Goal: Task Accomplishment & Management: Manage account settings

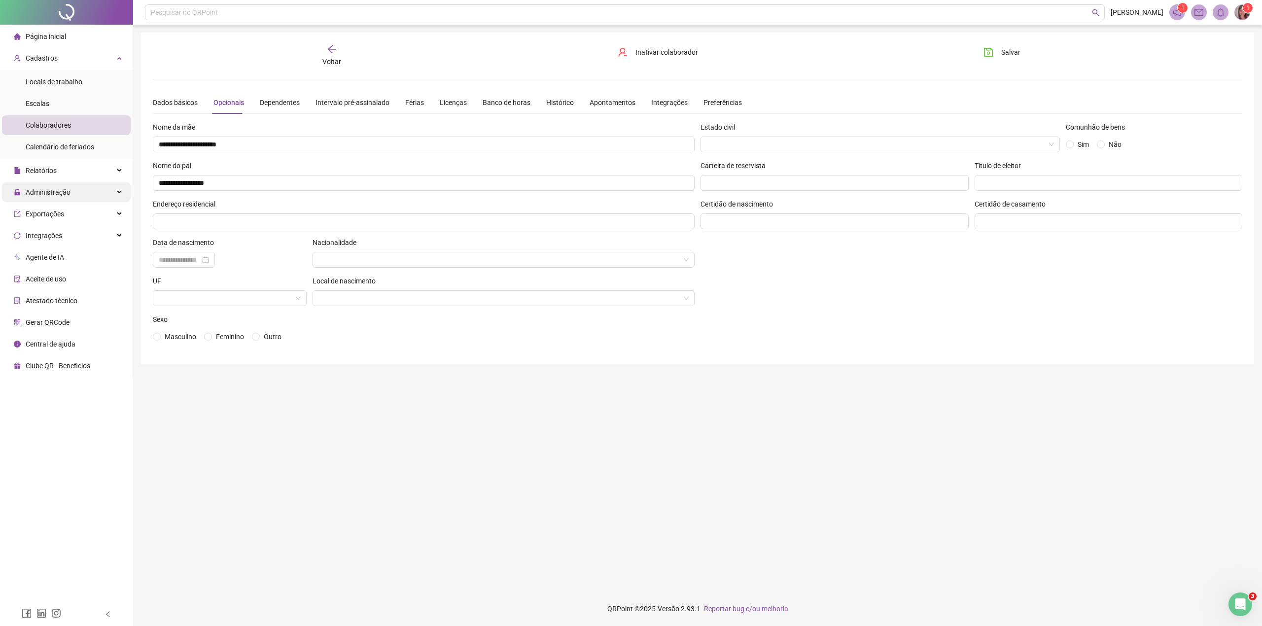
click at [50, 189] on span "Administração" at bounding box center [48, 192] width 45 height 8
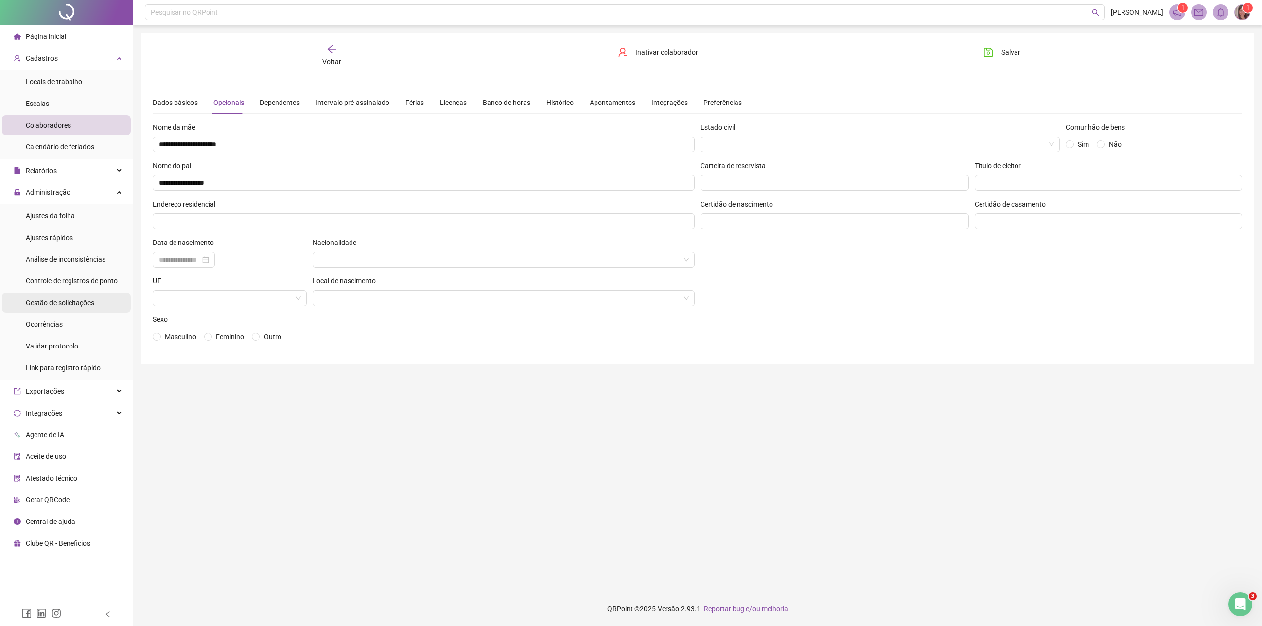
click at [37, 309] on div "Gestão de solicitações" at bounding box center [60, 303] width 68 height 20
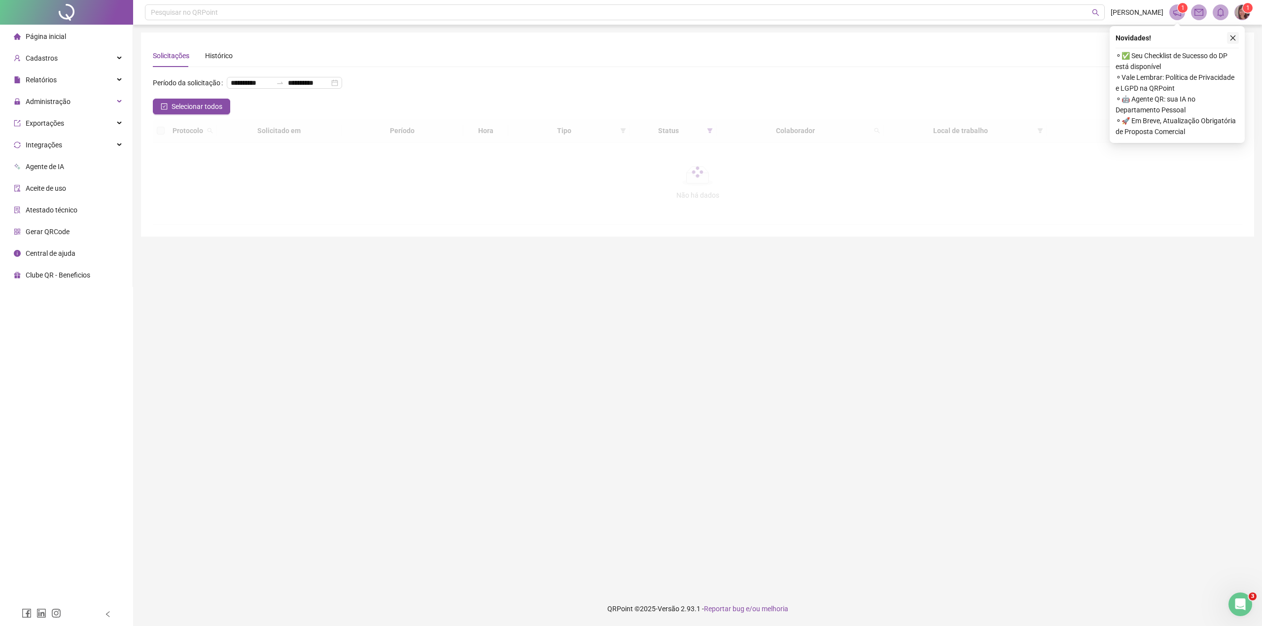
click at [1232, 34] on icon "close" at bounding box center [1232, 37] width 7 height 7
click at [1230, 36] on icon "close" at bounding box center [1232, 37] width 7 height 7
